Goal: Information Seeking & Learning: Check status

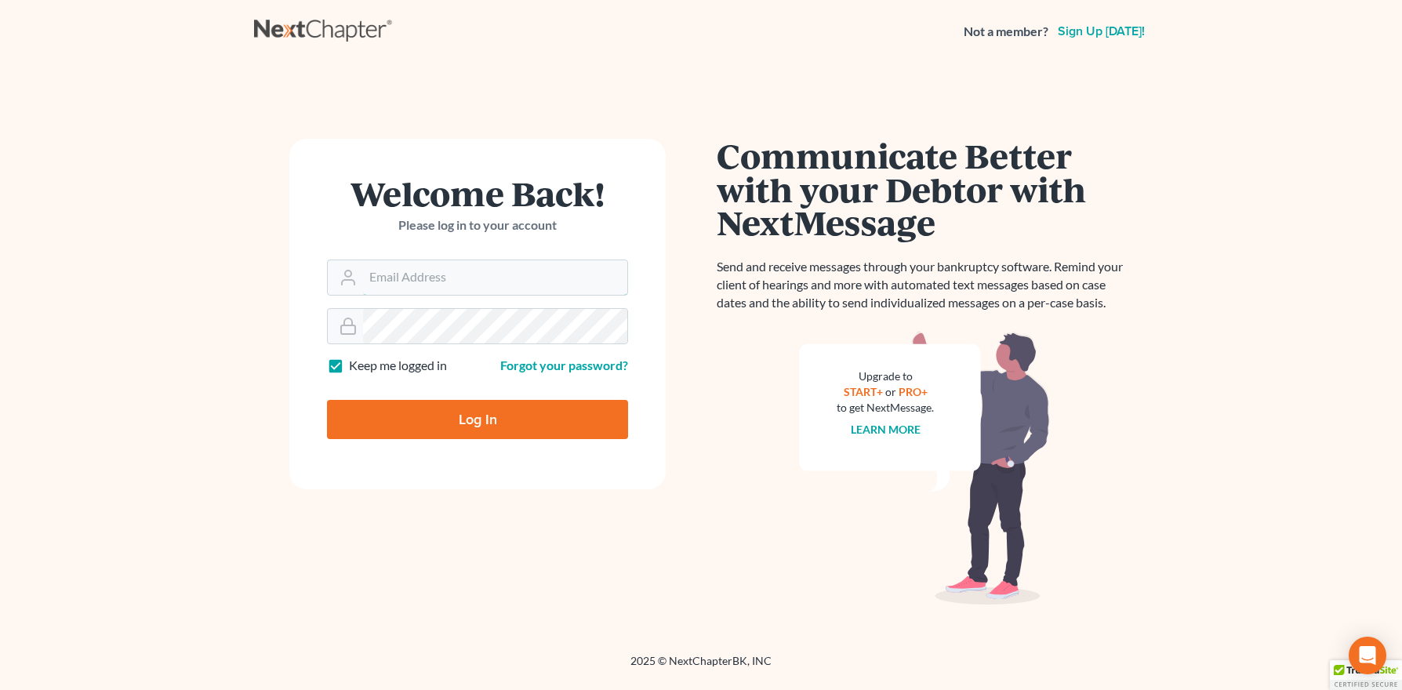
type input "[PERSON_NAME][EMAIL_ADDRESS][DOMAIN_NAME]"
click at [457, 430] on input "Log In" at bounding box center [477, 419] width 301 height 39
type input "Thinking..."
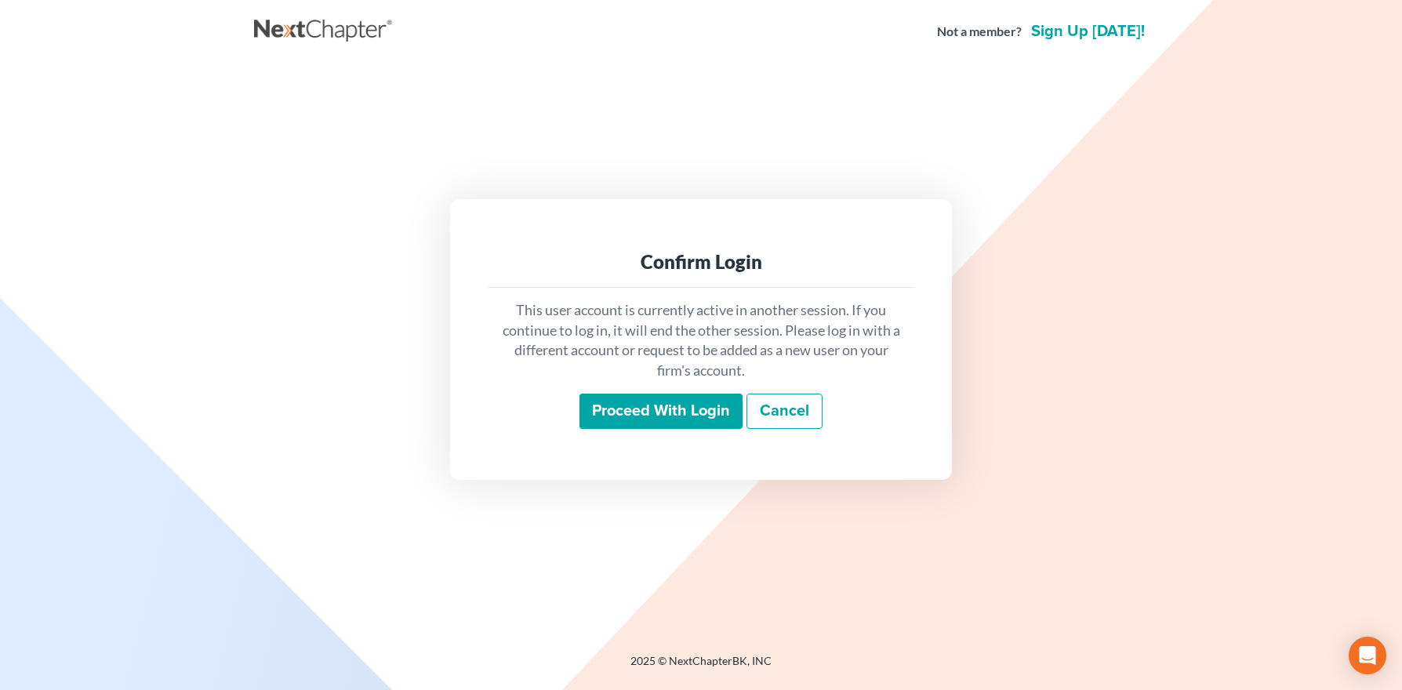
click at [636, 418] on input "Proceed with login" at bounding box center [660, 412] width 163 height 36
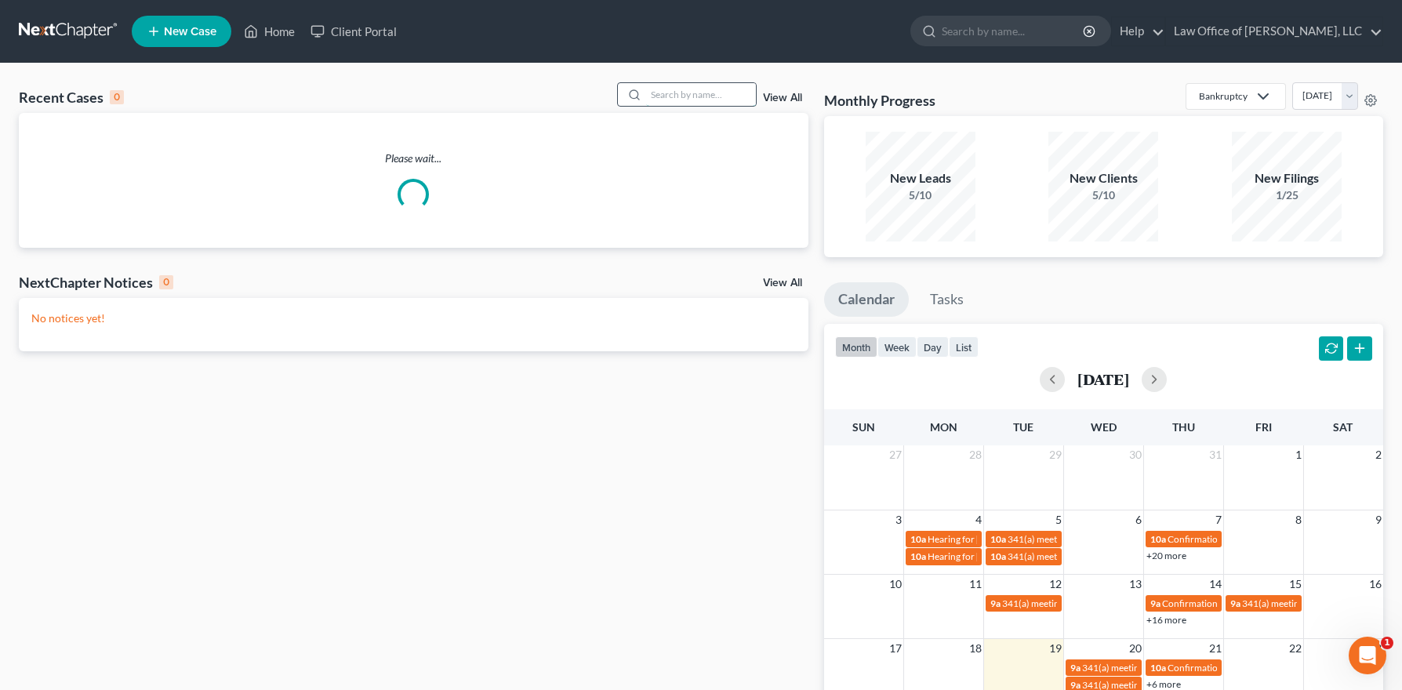
click at [717, 94] on input "search" at bounding box center [701, 94] width 110 height 23
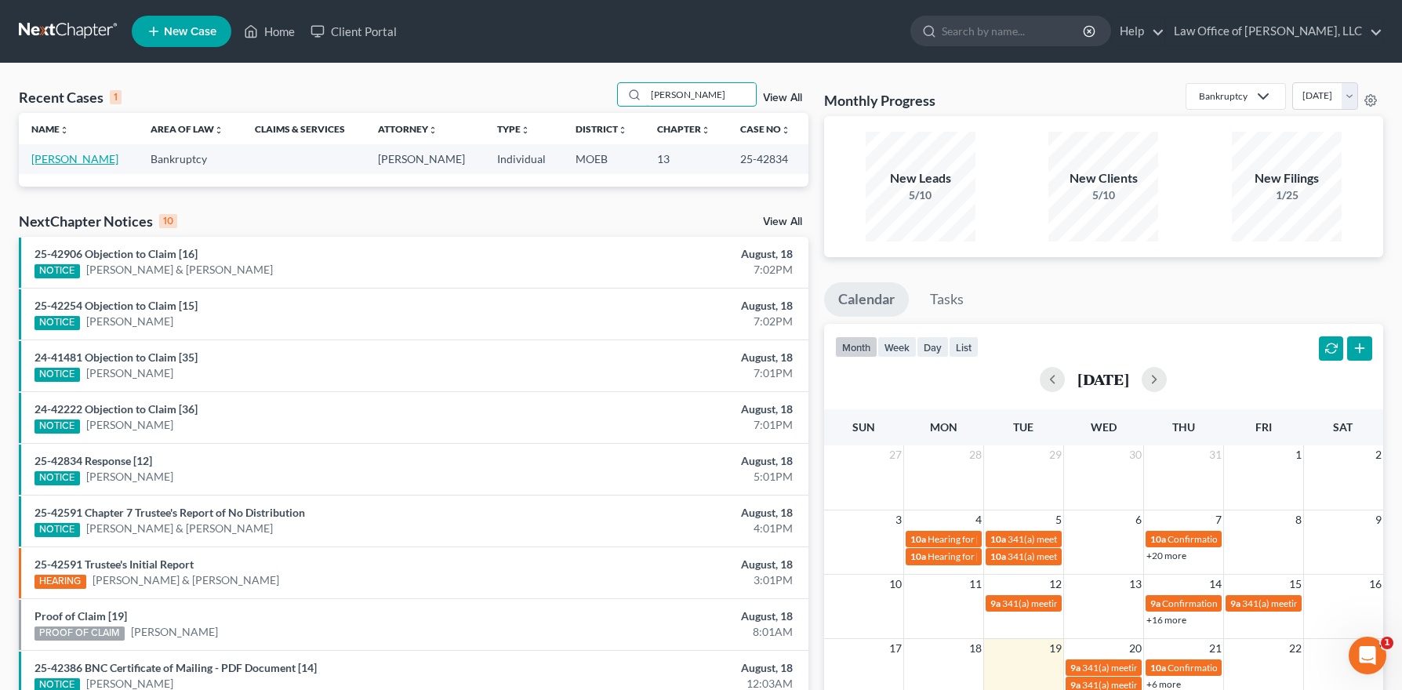
type input "[PERSON_NAME]"
click at [67, 157] on link "Latham, Eric" at bounding box center [74, 158] width 87 height 13
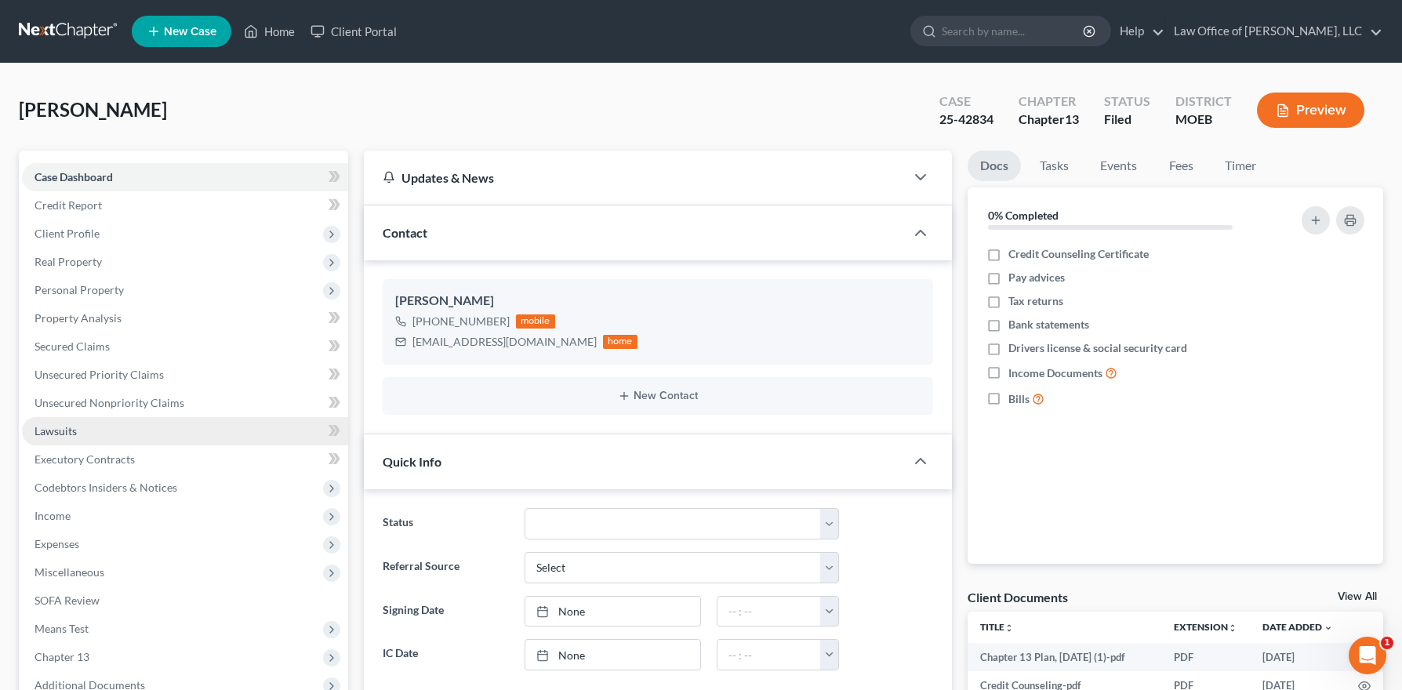
scroll to position [293, 0]
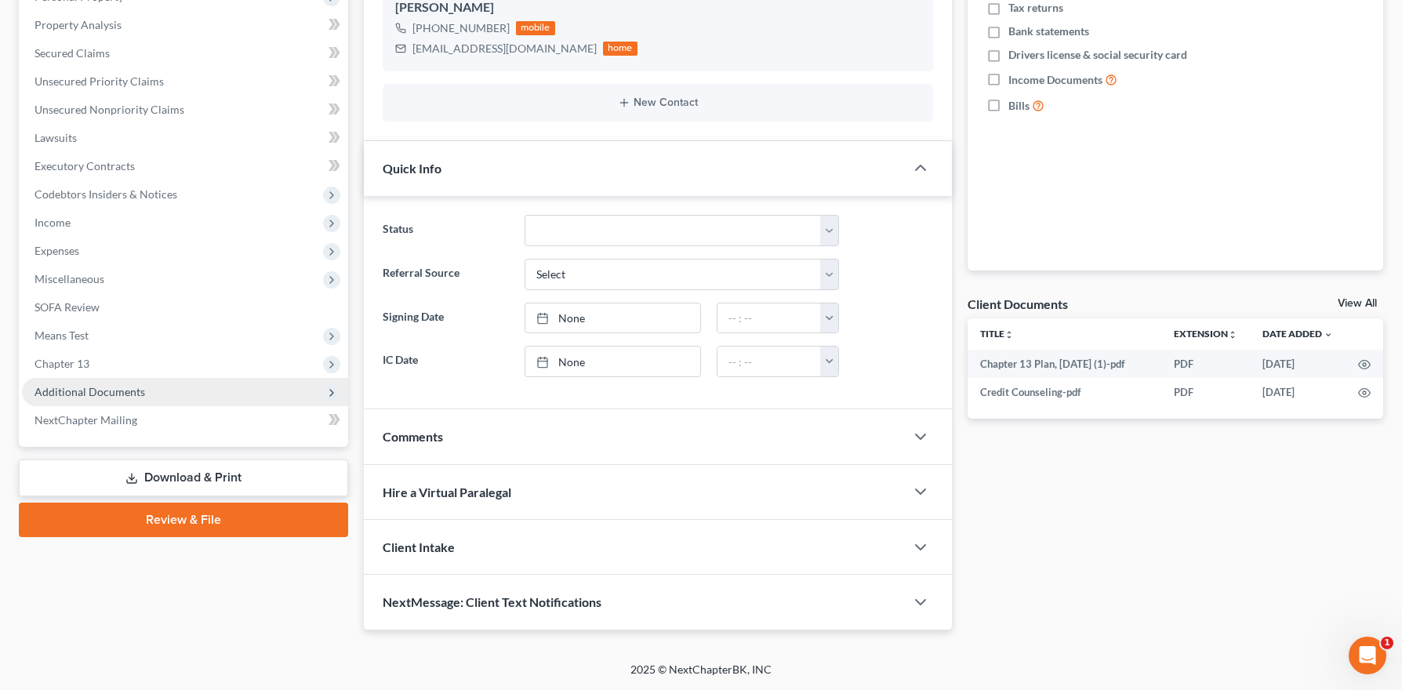
click at [140, 400] on span "Additional Documents" at bounding box center [185, 392] width 326 height 28
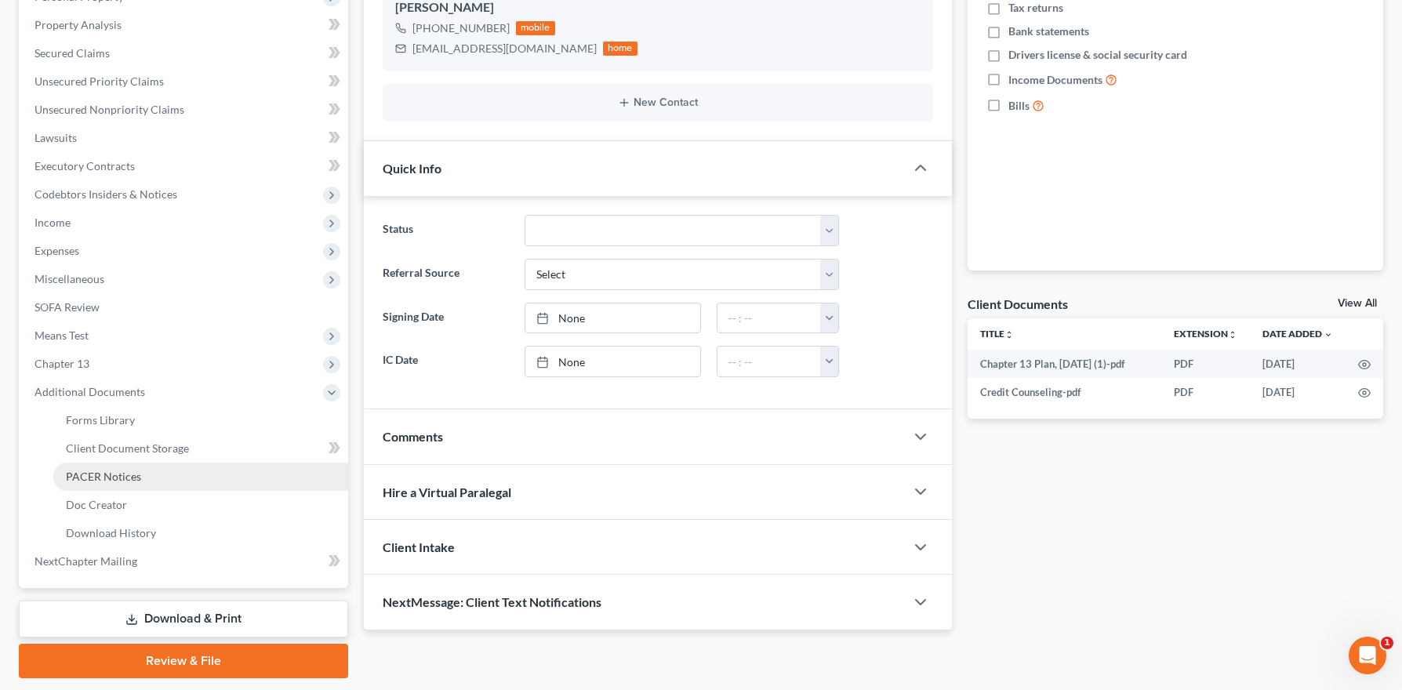
click at [149, 474] on link "PACER Notices" at bounding box center [200, 477] width 295 height 28
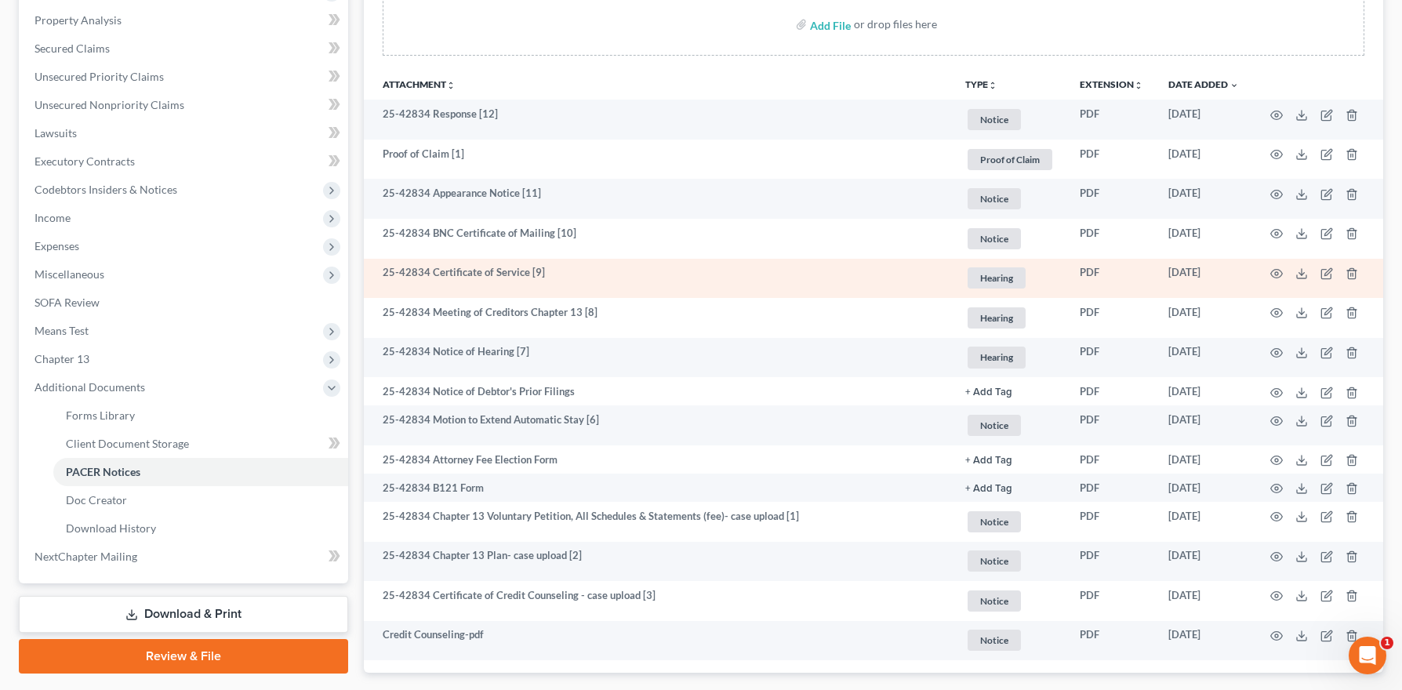
scroll to position [299, 0]
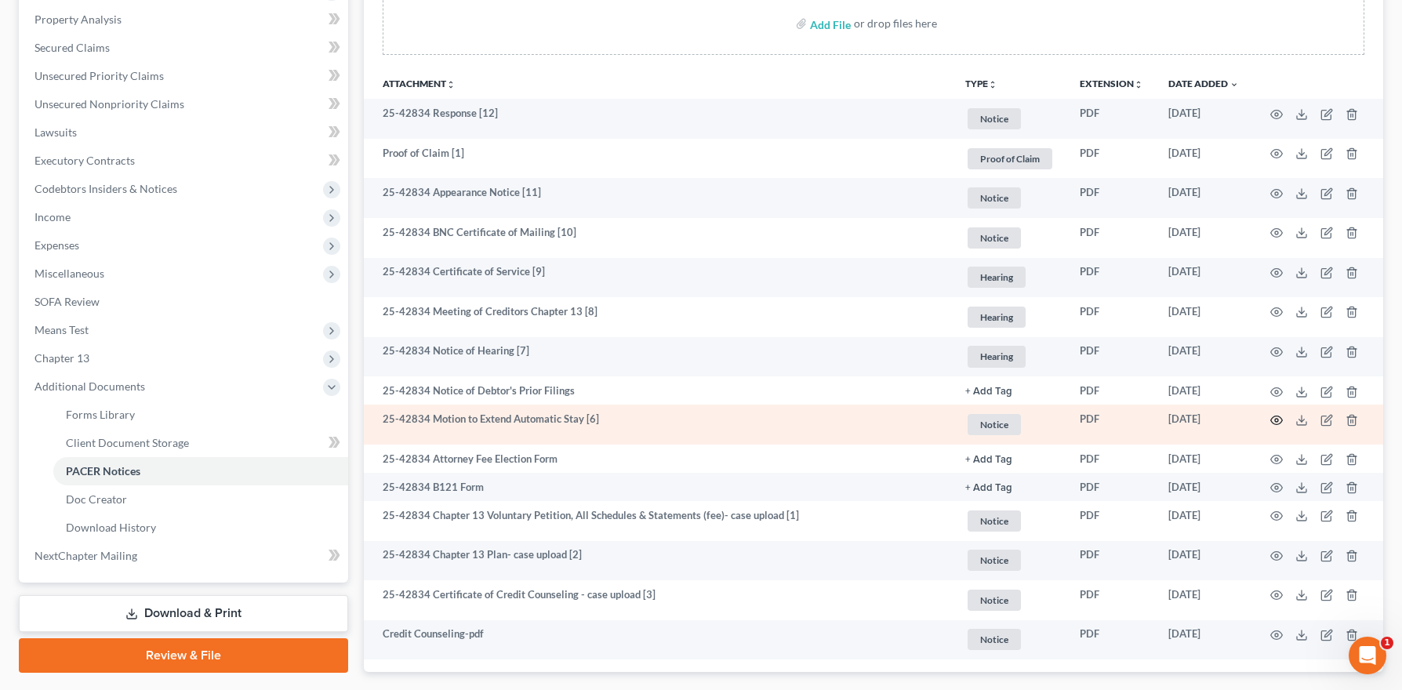
click at [1274, 415] on icon "button" at bounding box center [1277, 419] width 12 height 9
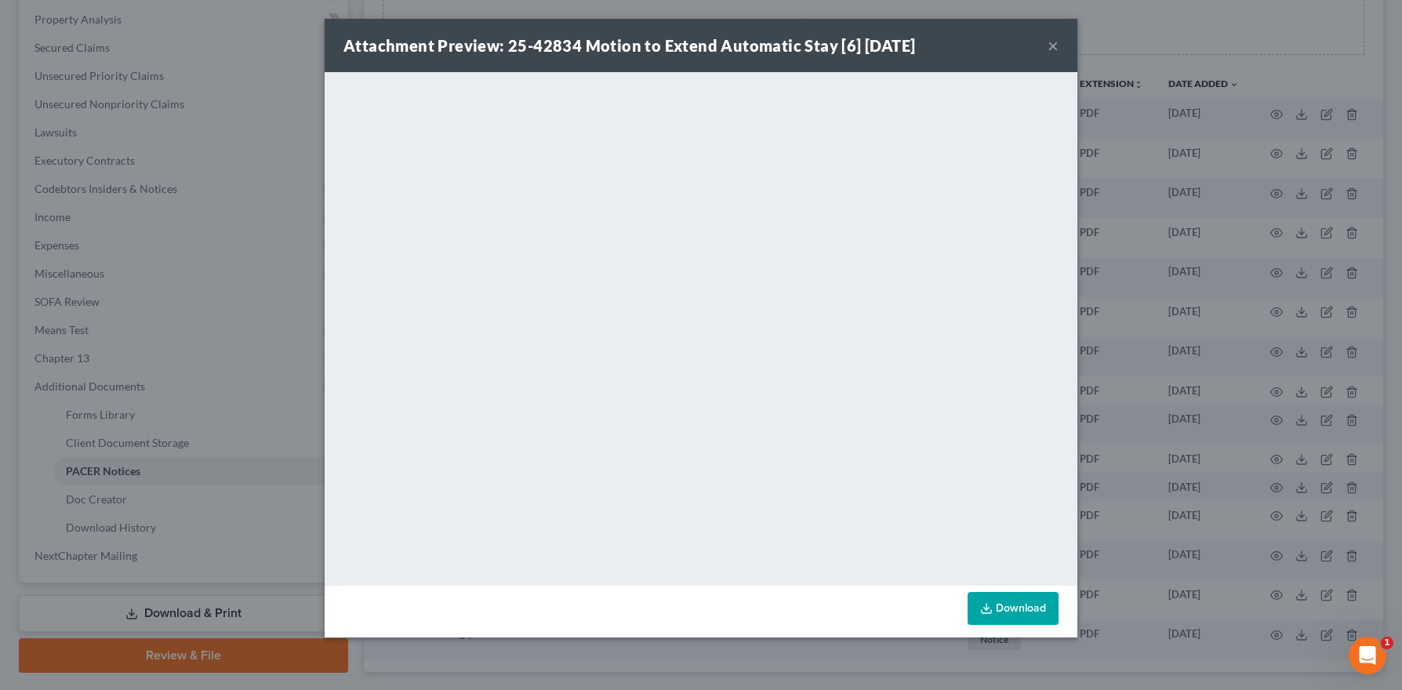
click at [1049, 44] on button "×" at bounding box center [1052, 45] width 11 height 19
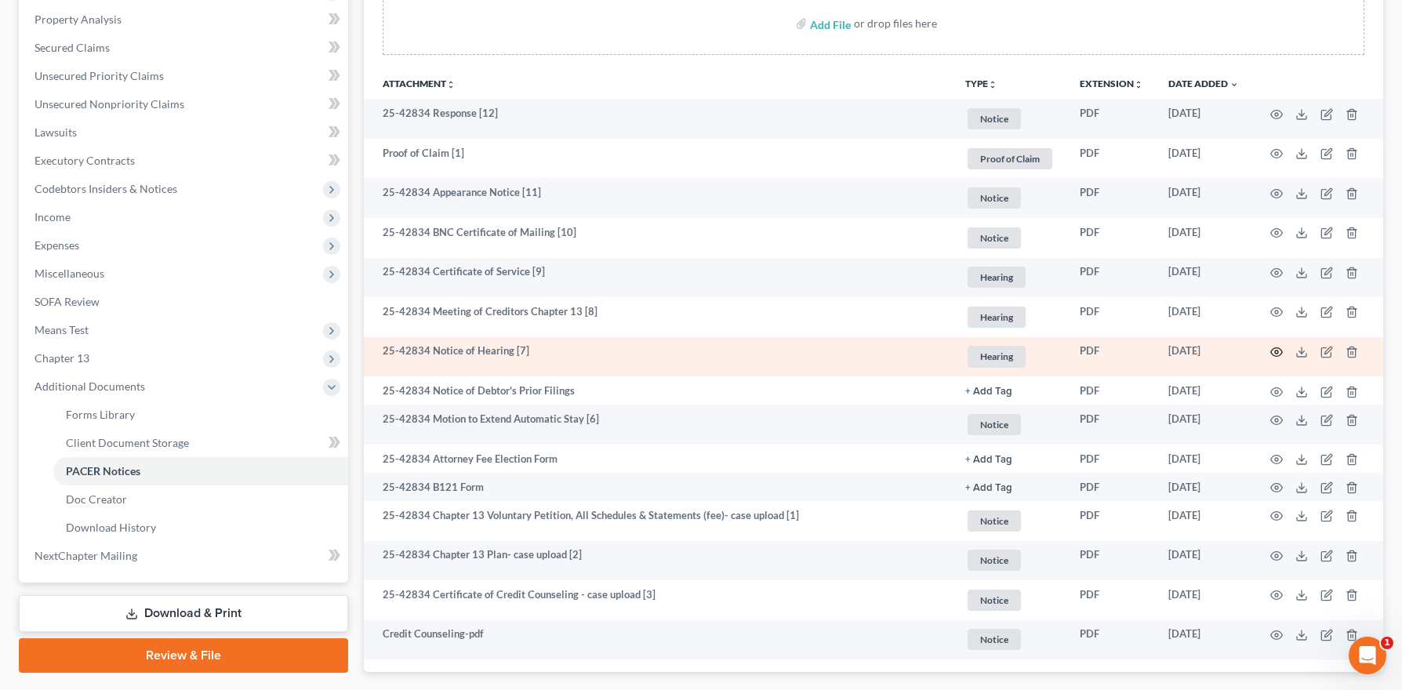
click at [1275, 351] on circle "button" at bounding box center [1276, 351] width 3 height 3
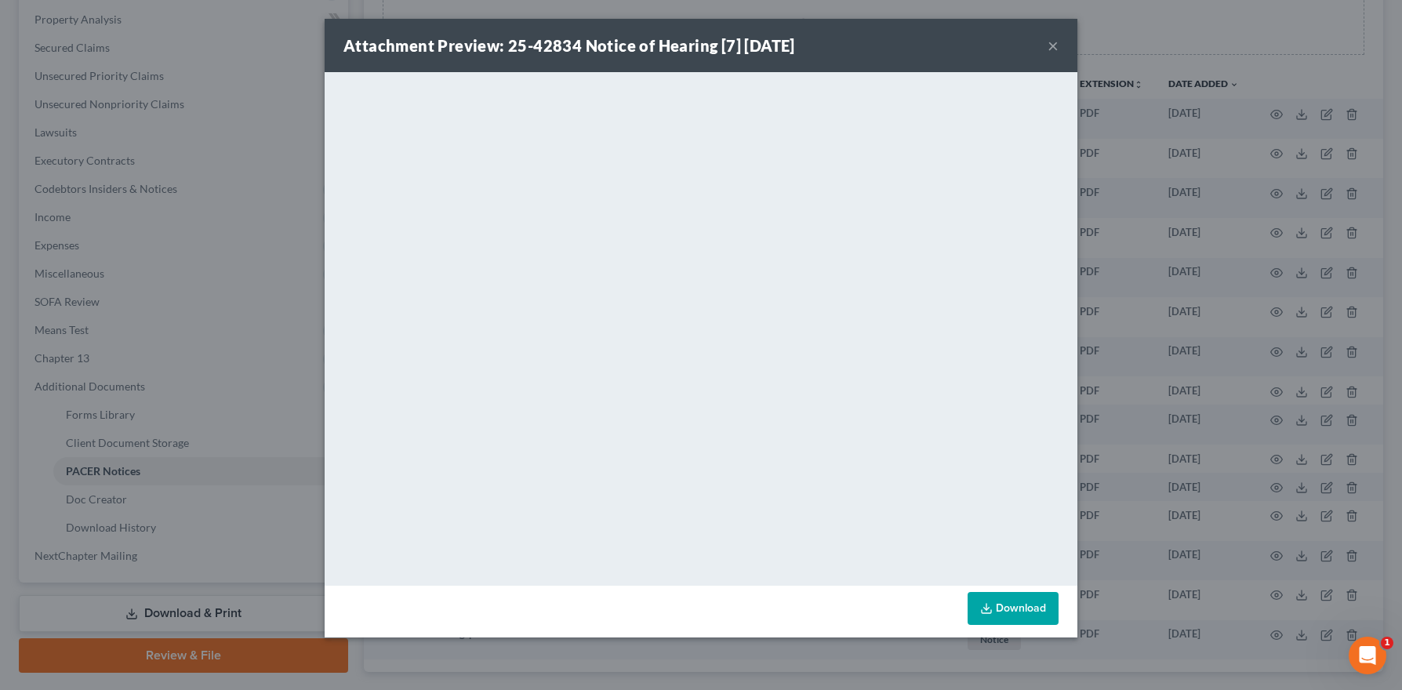
click at [1050, 42] on button "×" at bounding box center [1052, 45] width 11 height 19
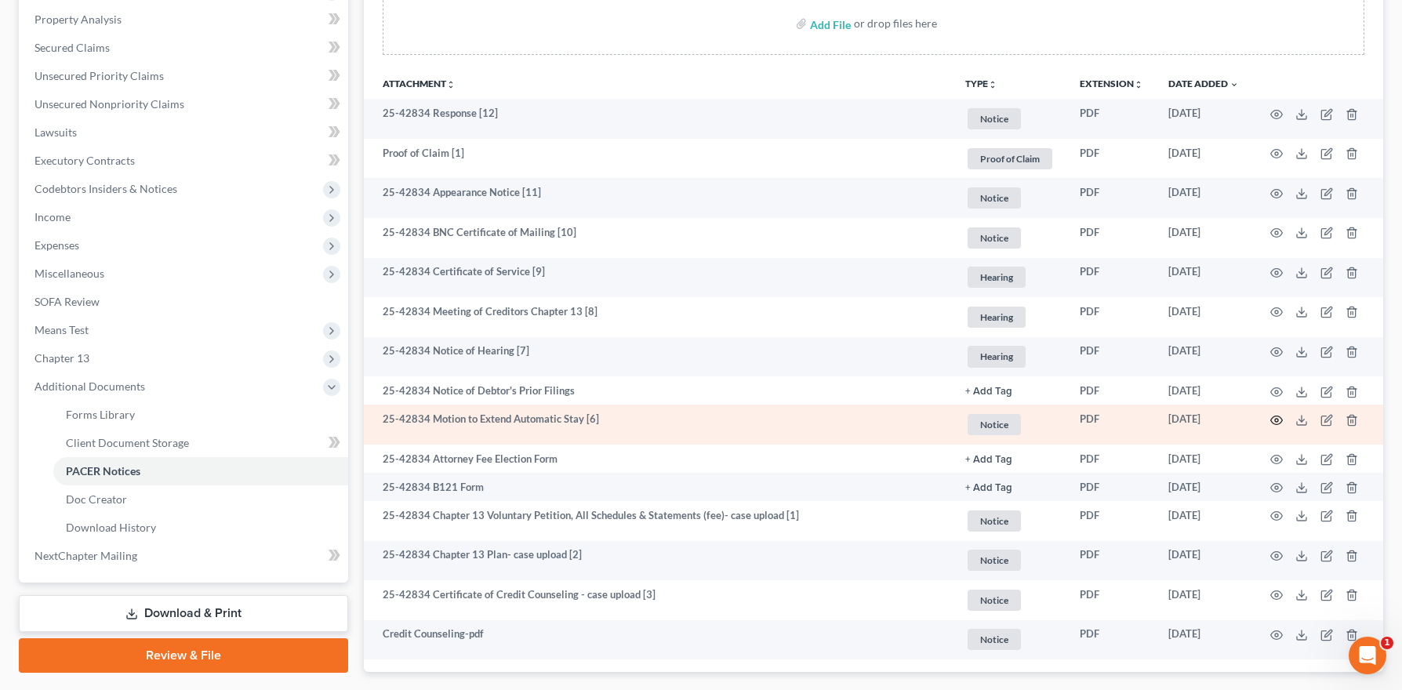
click at [1271, 415] on icon "button" at bounding box center [1276, 420] width 13 height 13
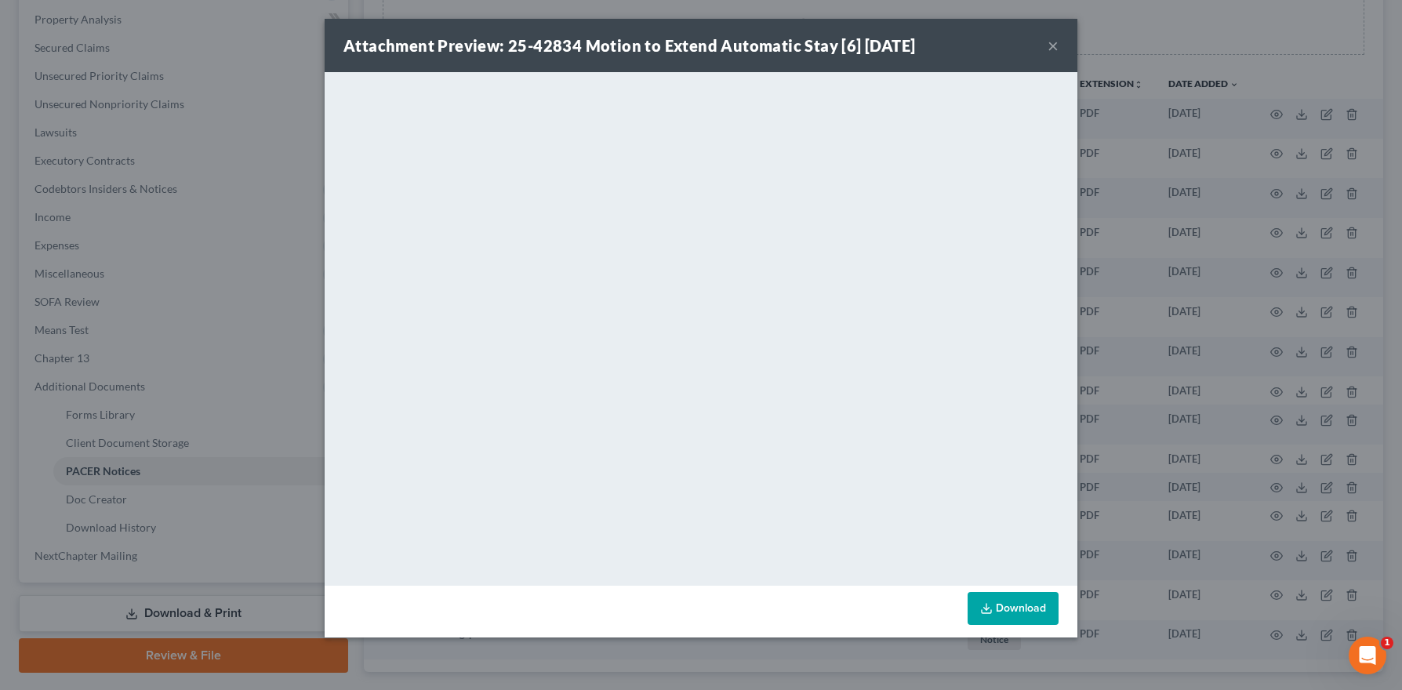
click at [1051, 42] on button "×" at bounding box center [1052, 45] width 11 height 19
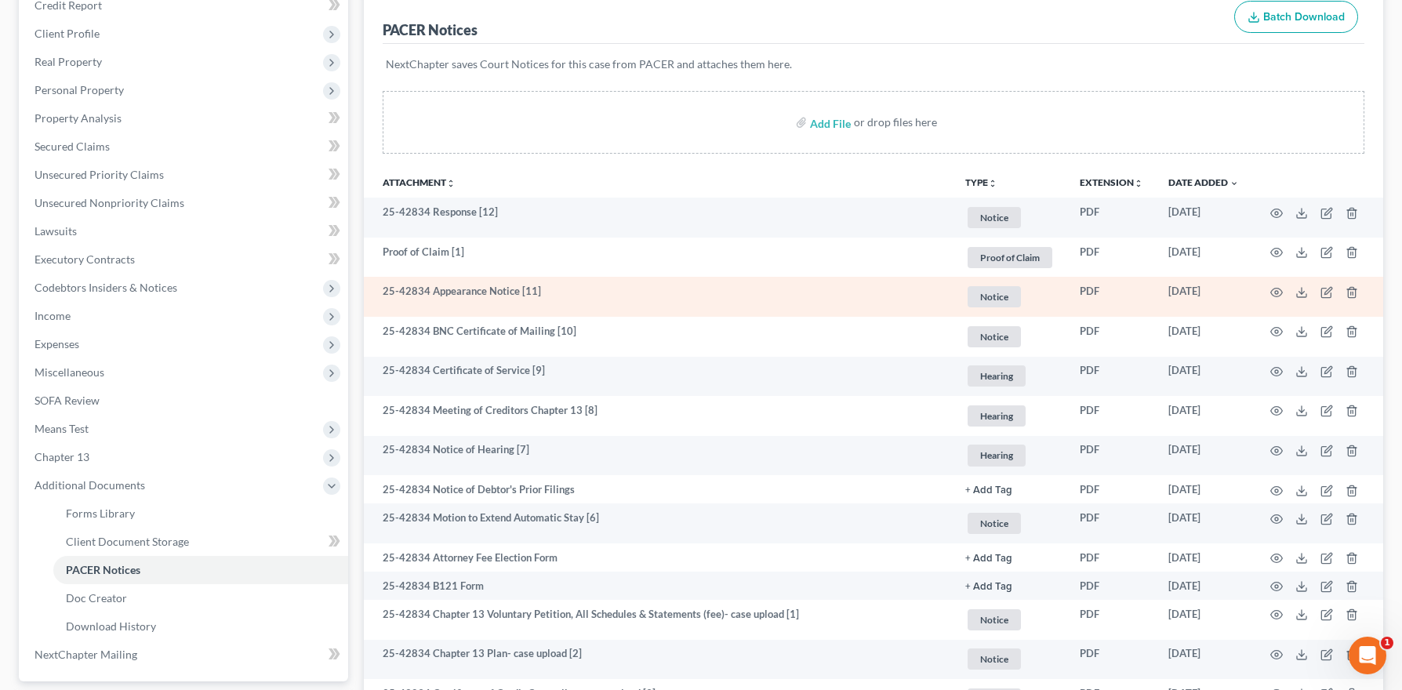
scroll to position [201, 0]
